Goal: Information Seeking & Learning: Learn about a topic

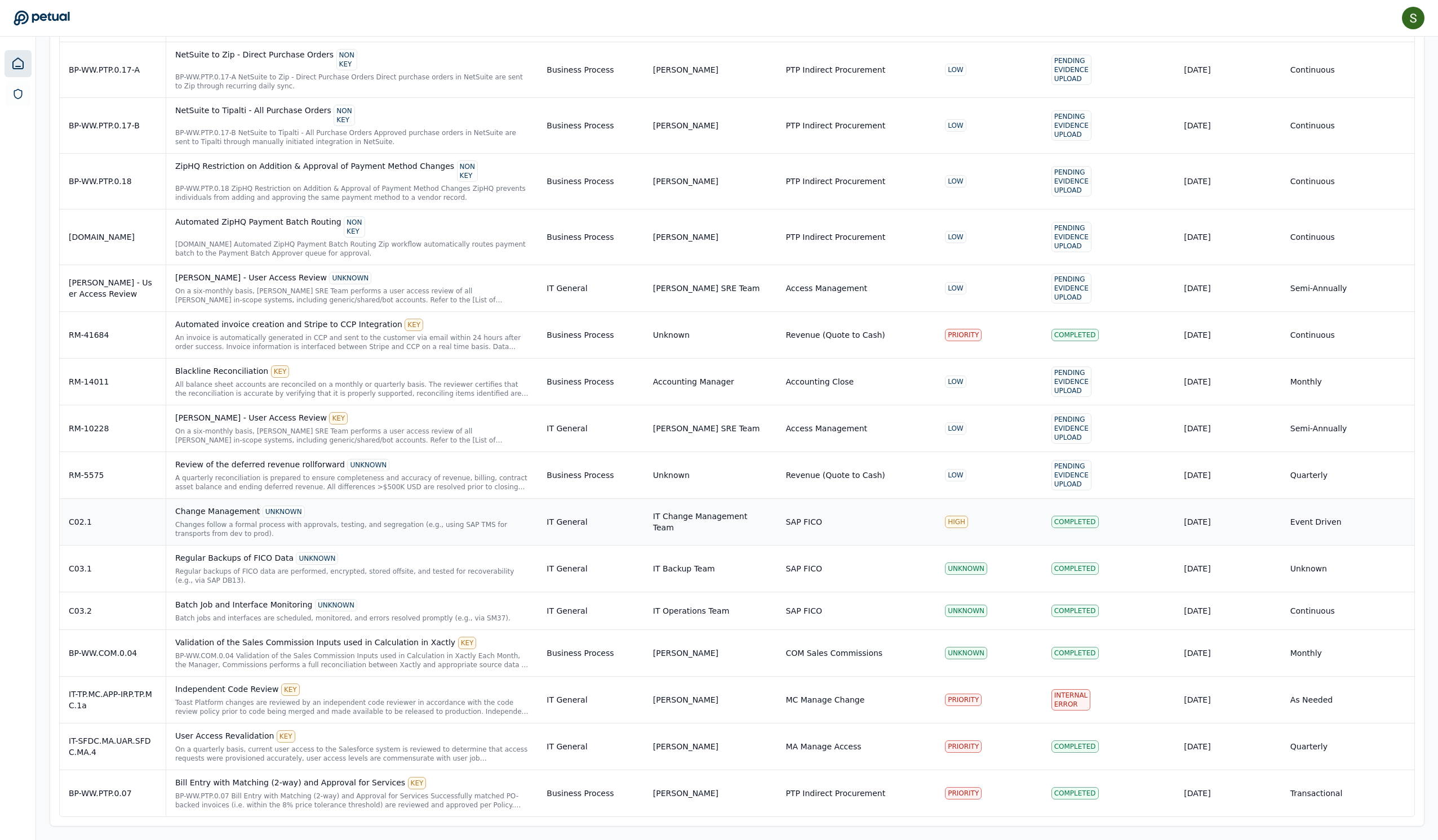
scroll to position [3679, 0]
click at [272, 614] on div "Batch jobs and interfaces are scheduled, monitored, and errors resolved promptl…" at bounding box center [352, 618] width 354 height 9
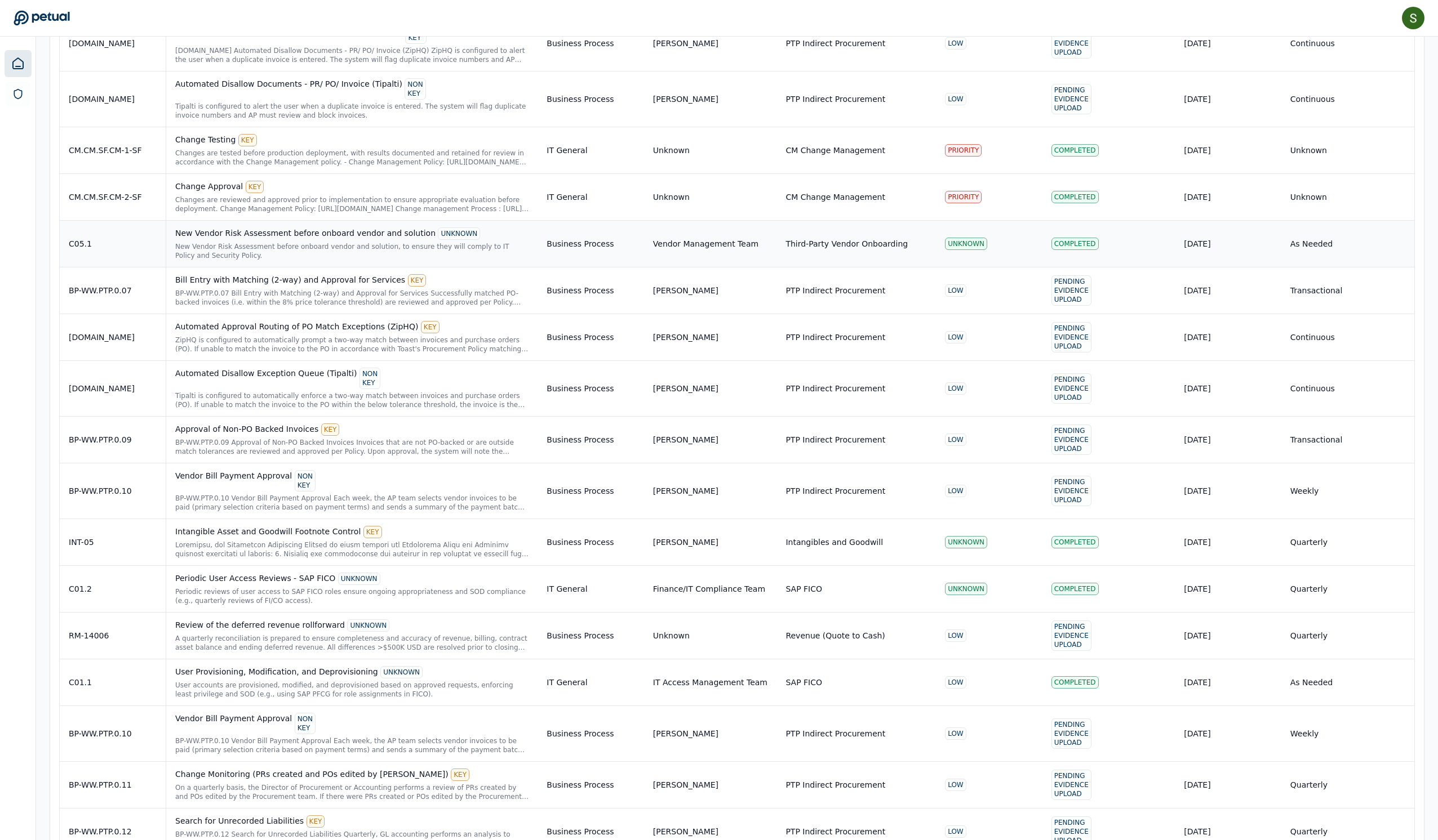
scroll to position [1935, 0]
click at [144, 252] on div "C05.1" at bounding box center [112, 246] width 88 height 12
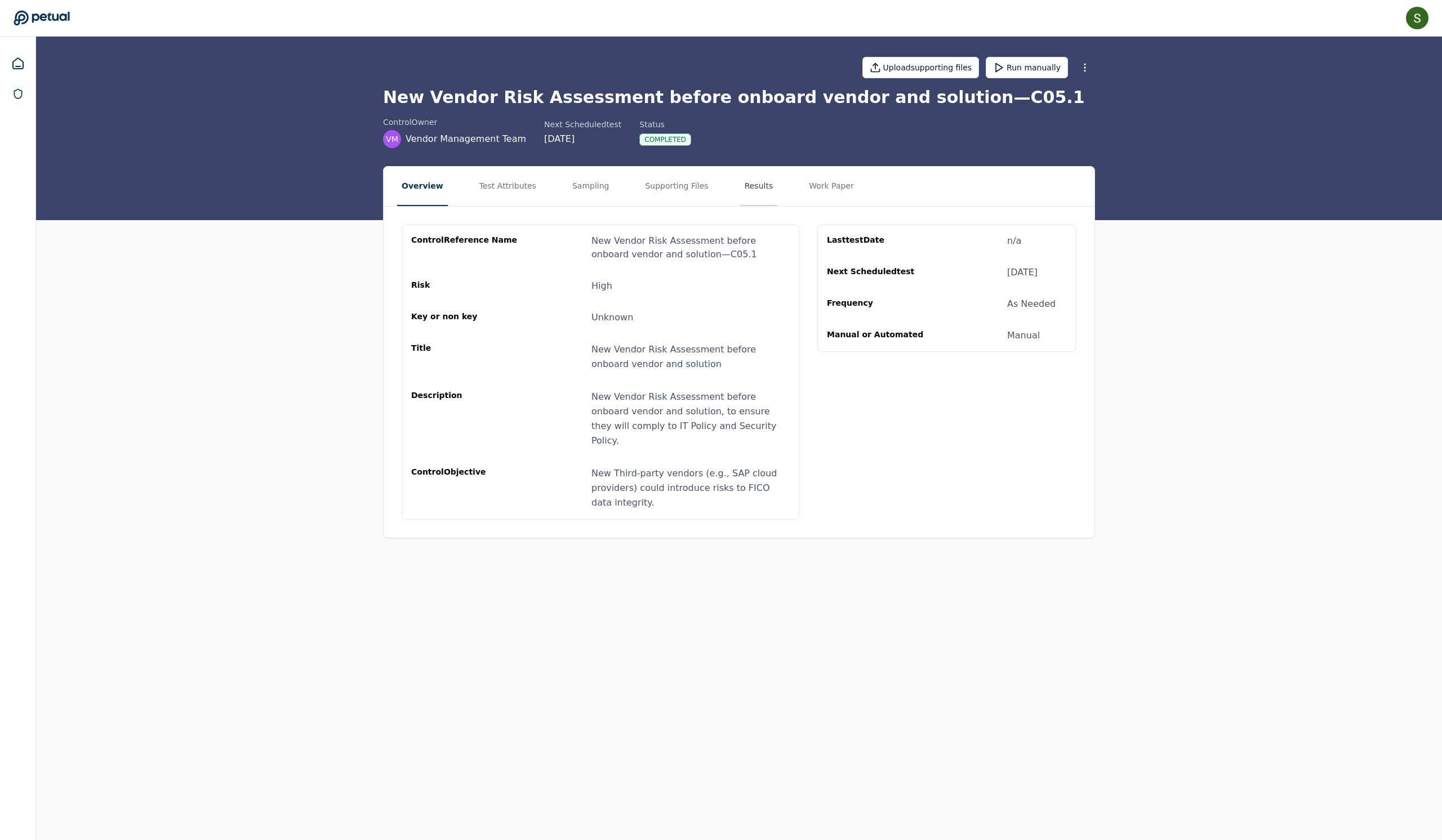
click at [646, 206] on button "Results" at bounding box center [759, 186] width 38 height 39
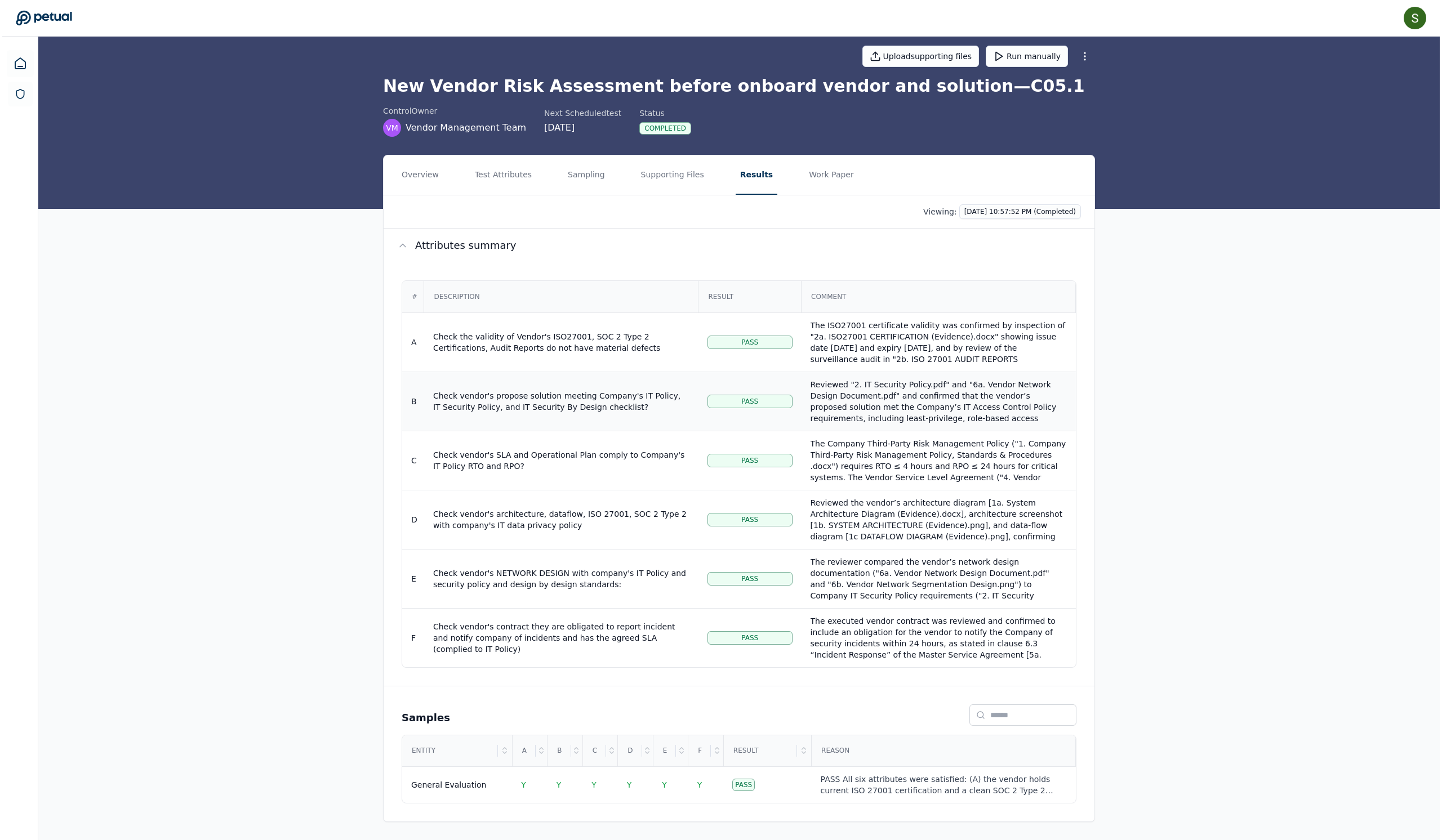
scroll to position [122, 0]
click at [646, 379] on div "Reviewed "2. IT Security Policy.pdf" and "6a. Vendor Network Design Document.pd…" at bounding box center [936, 429] width 256 height 101
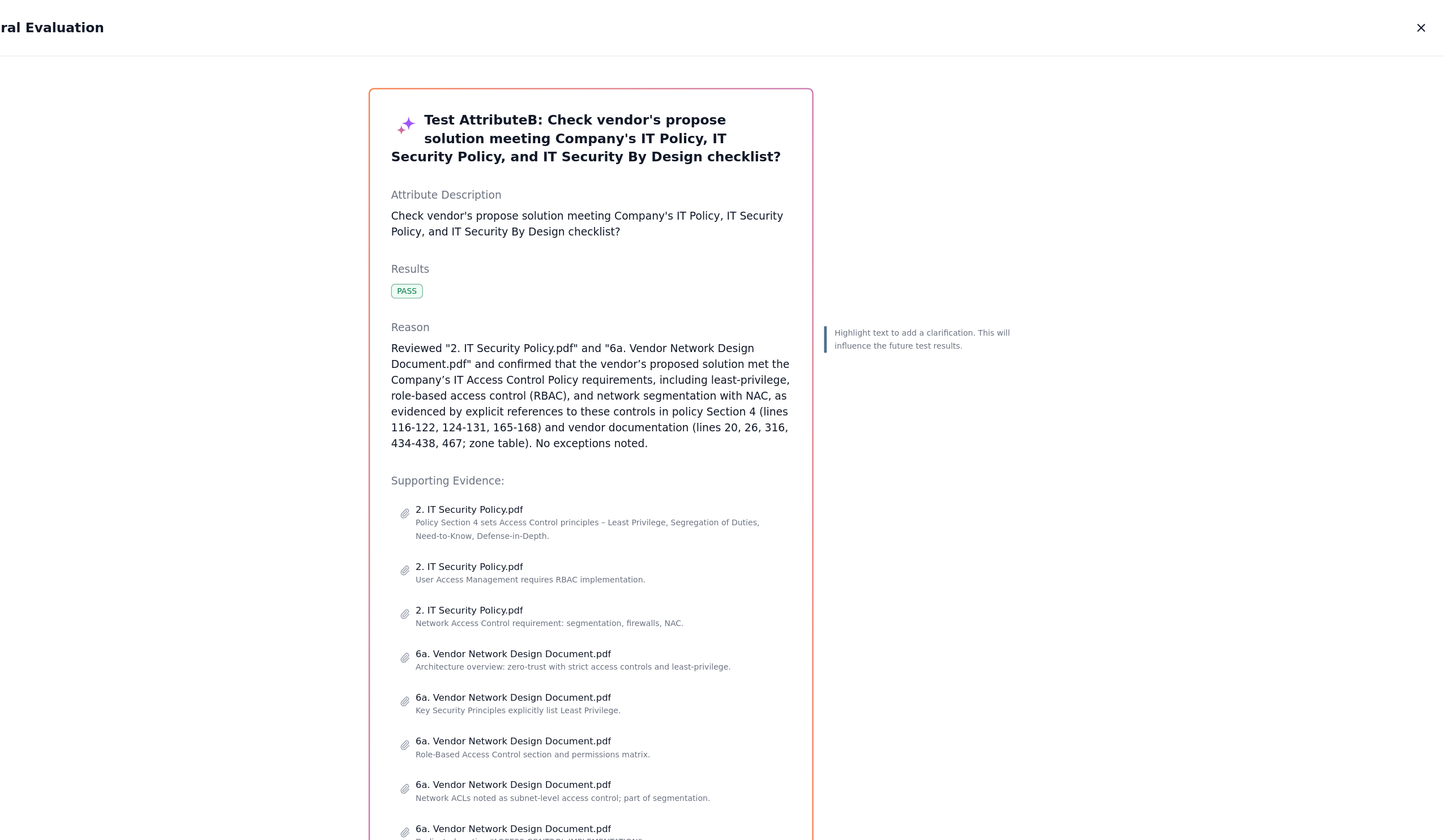
scroll to position [12, 0]
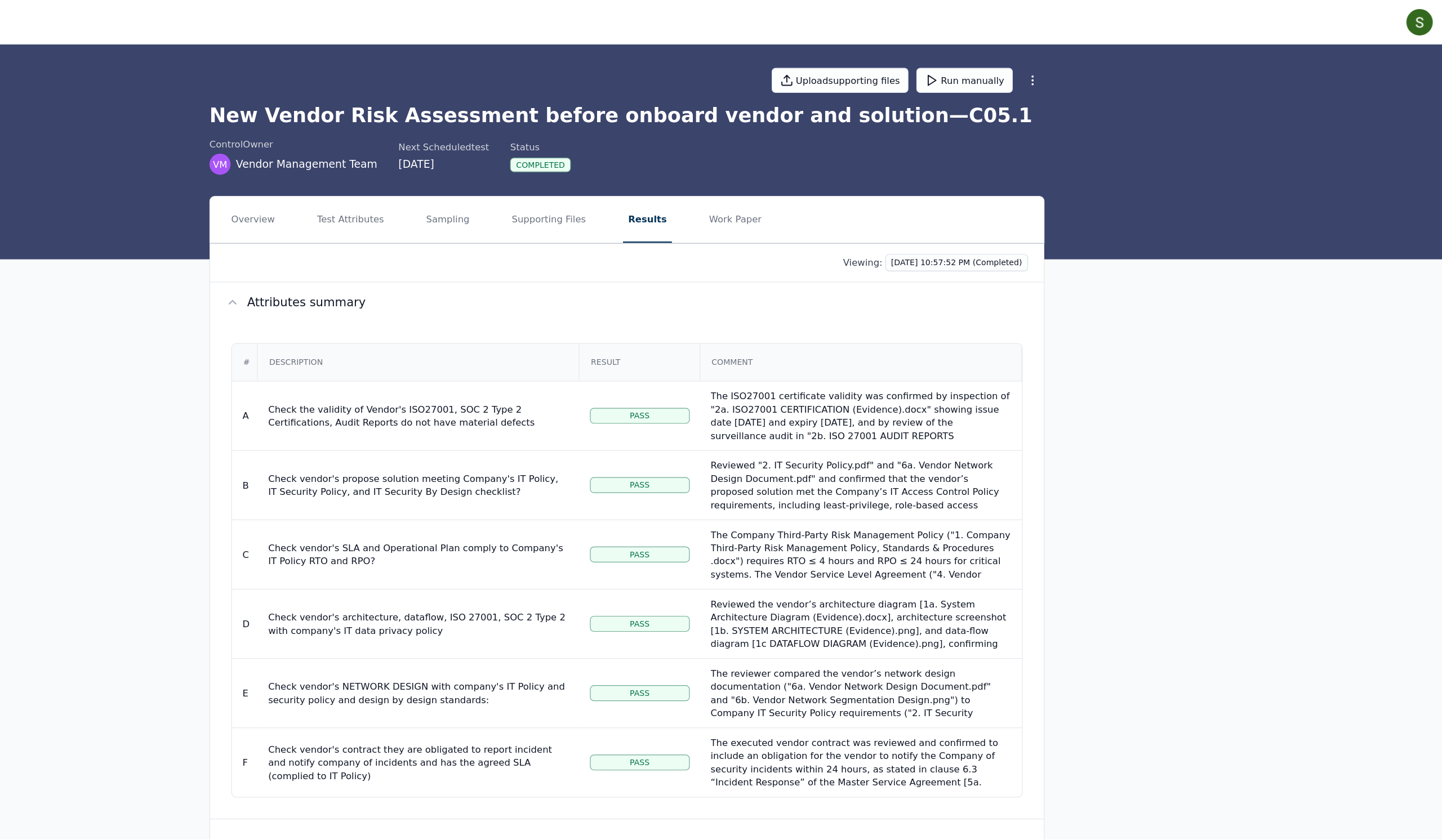
scroll to position [122, 0]
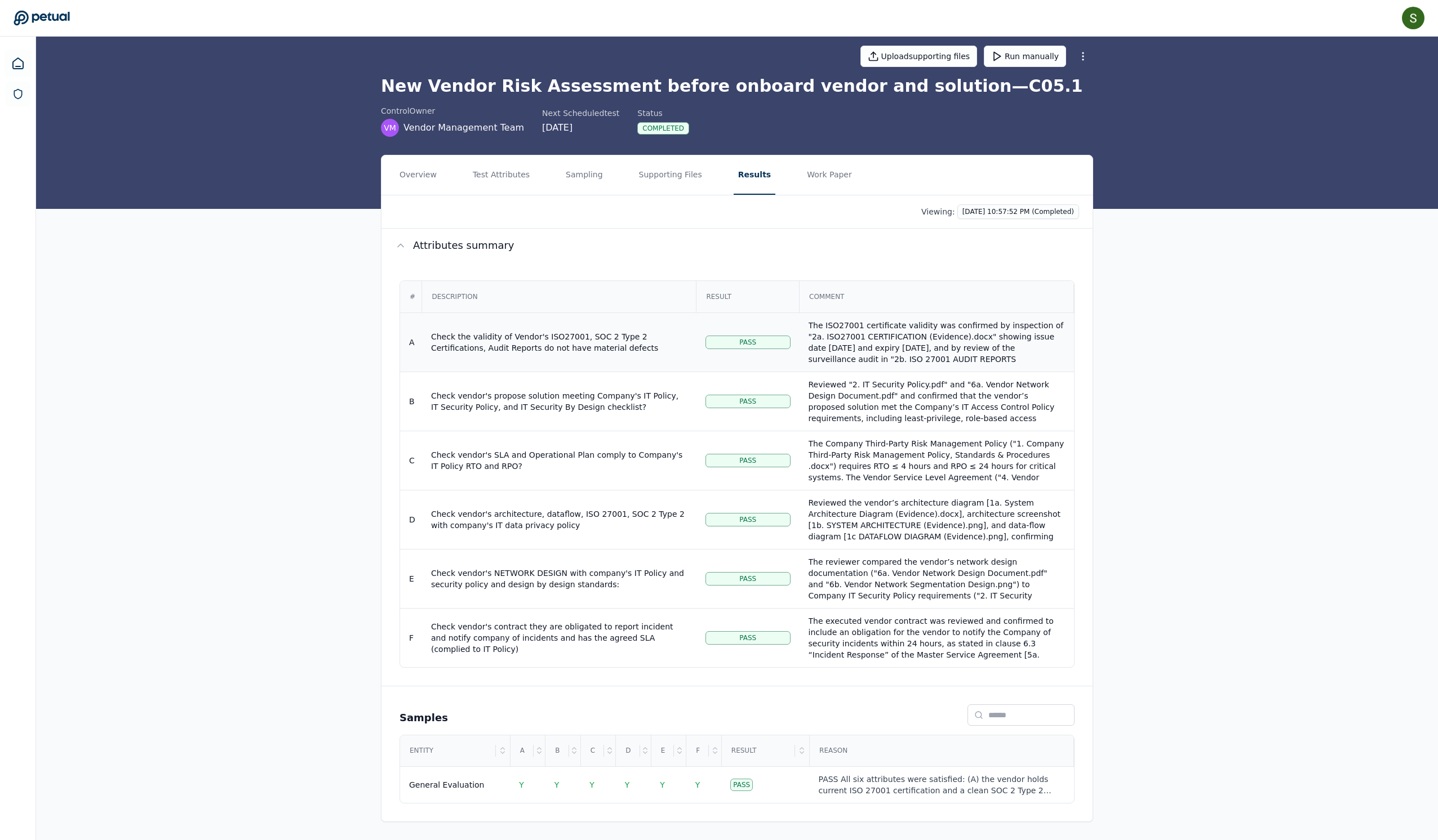
click at [646, 320] on div "The ISO27001 certificate validity was confirmed by inspection of "2a. ISO27001 …" at bounding box center [937, 382] width 256 height 124
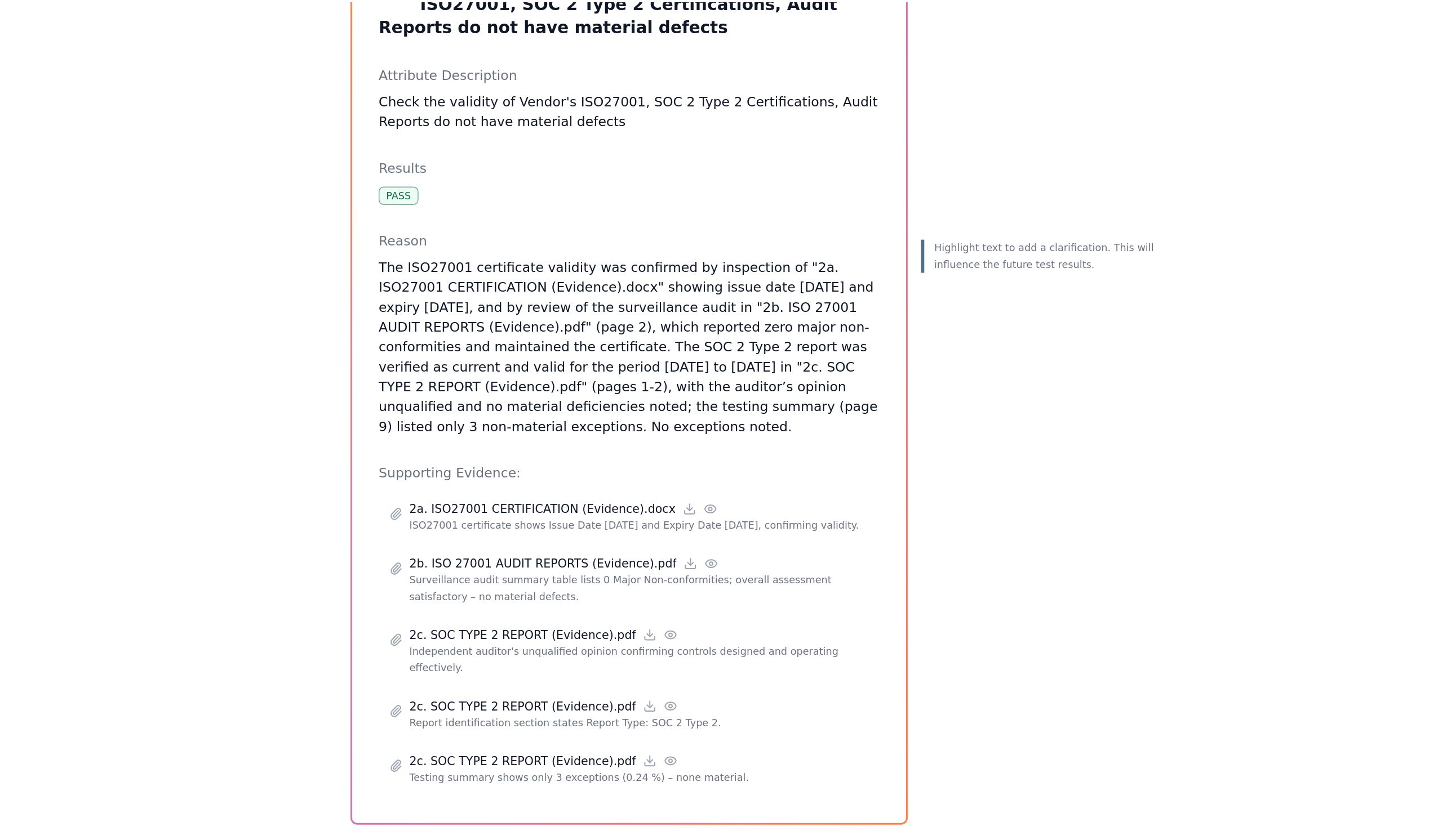
scroll to position [122, 0]
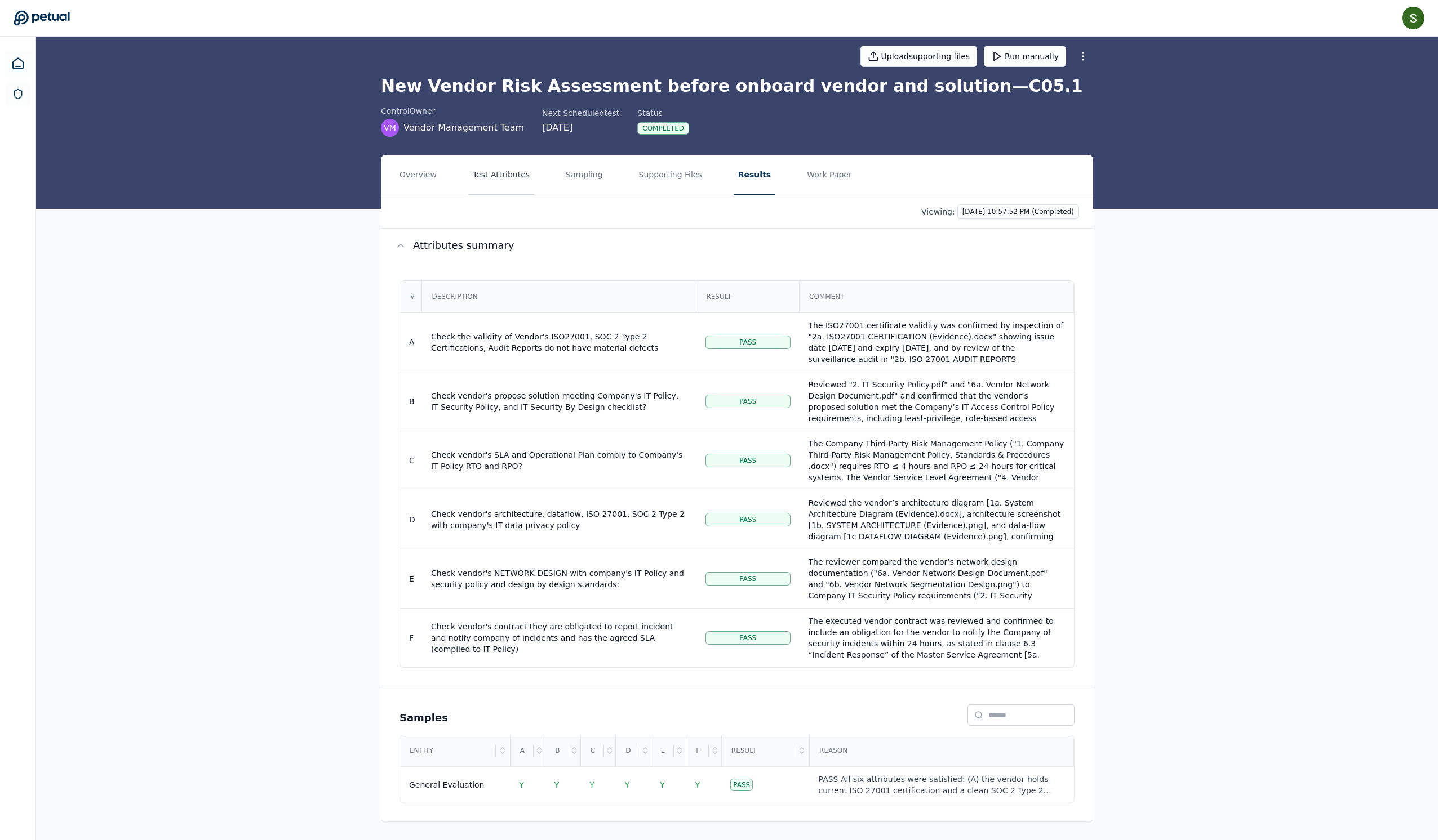
click at [511, 156] on button "Test Attributes" at bounding box center [501, 175] width 66 height 39
